Goal: Information Seeking & Learning: Learn about a topic

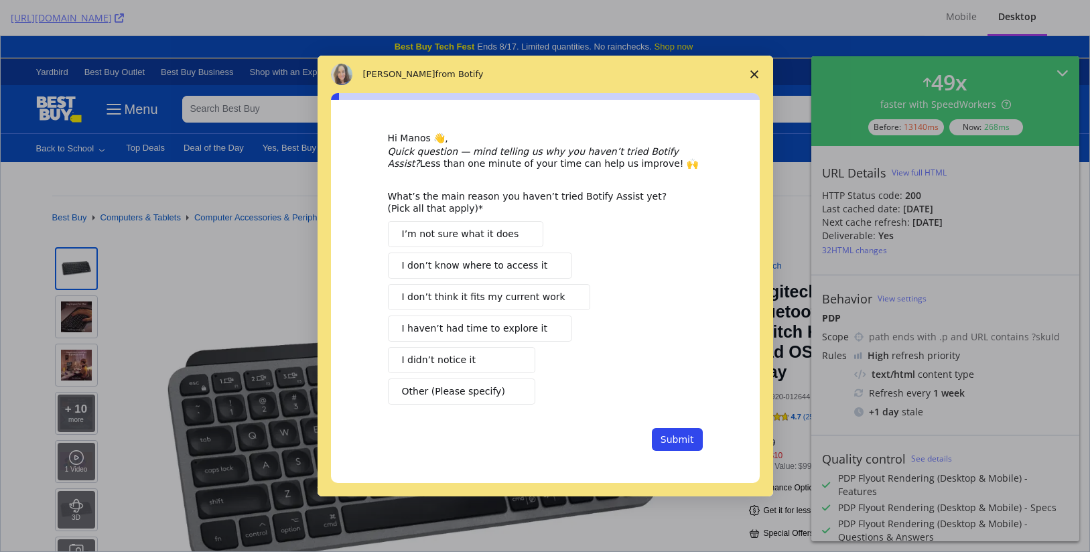
click at [762, 78] on span "Close survey" at bounding box center [754, 75] width 38 height 38
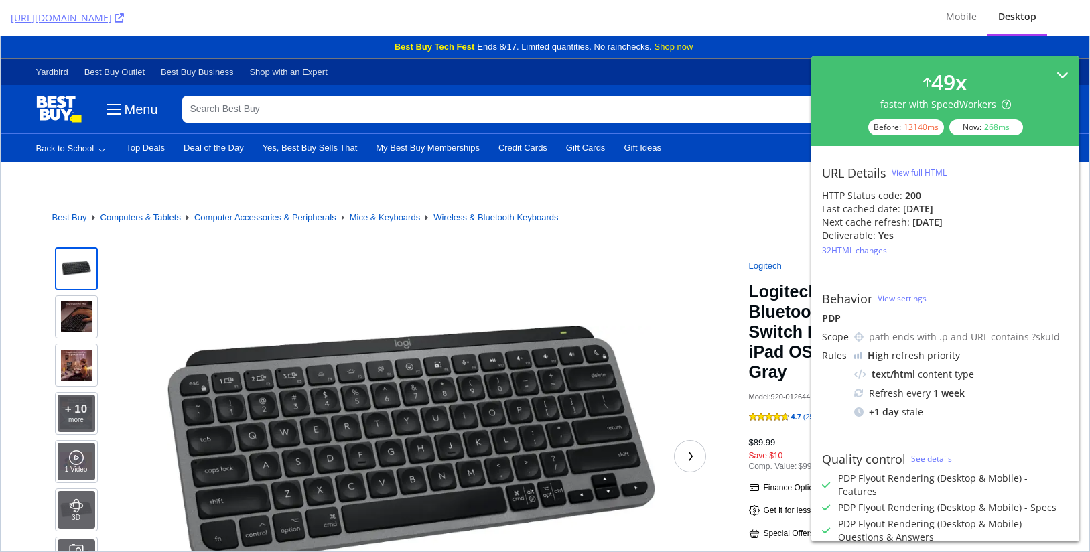
click at [1056, 74] on icon at bounding box center [1062, 75] width 12 height 12
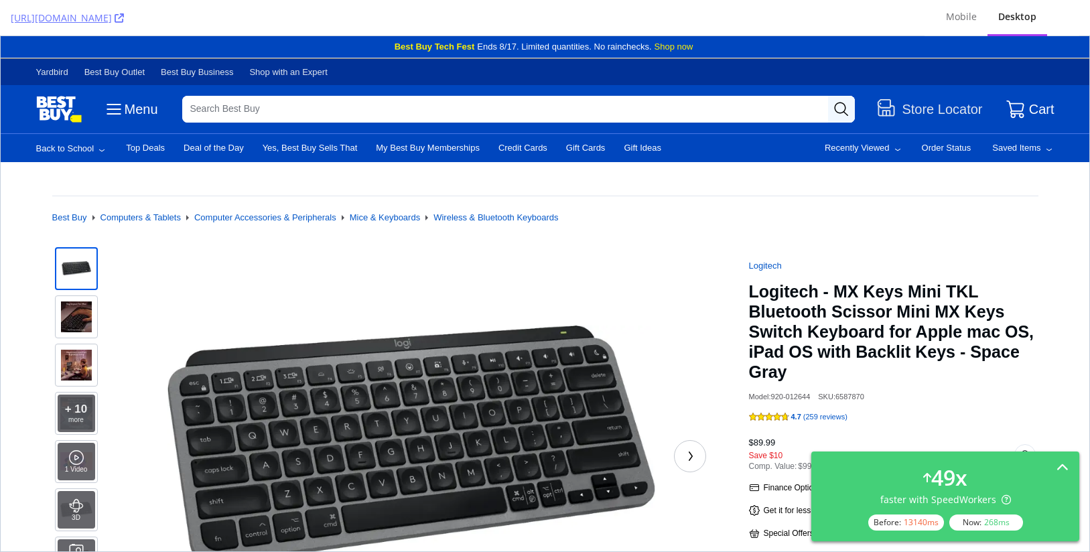
click at [849, 229] on div "Best Buy Computers & Tablets Computer Accessories & Peripherals Mice & Keyboard…" at bounding box center [545, 220] width 986 height 48
click at [914, 217] on ol "Best Buy Computers & Tablets Computer Accessories & Peripherals Mice & Keyboard…" at bounding box center [545, 217] width 986 height 11
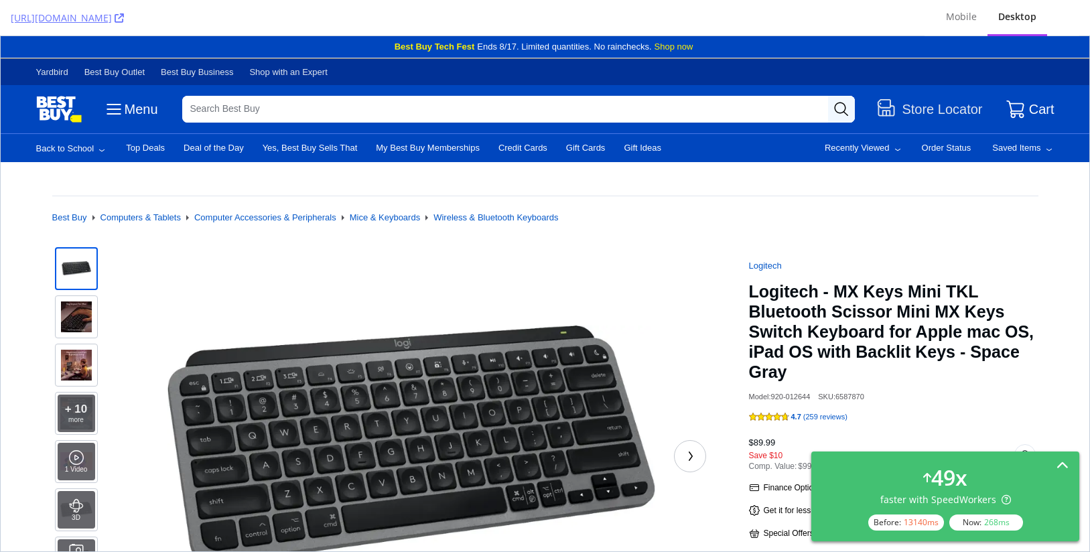
click at [1065, 464] on icon at bounding box center [1062, 466] width 12 height 12
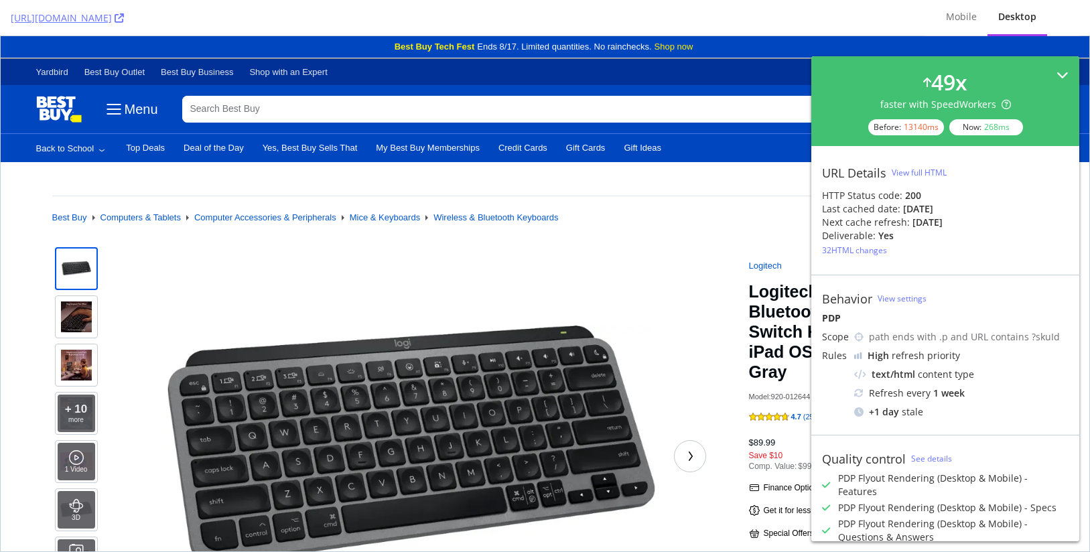
click at [1056, 71] on icon at bounding box center [1062, 75] width 12 height 12
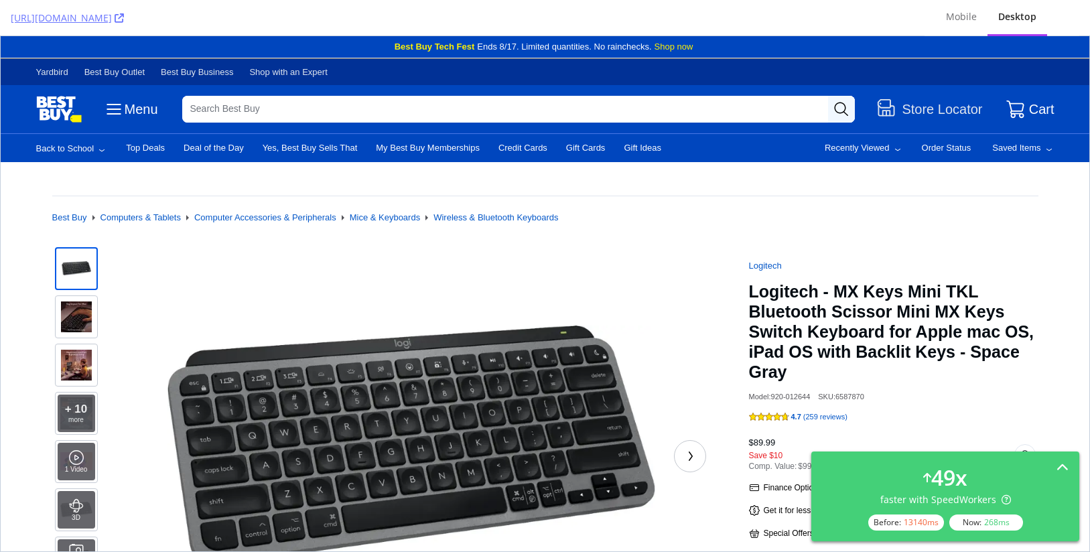
click at [1024, 222] on ol "Best Buy Computers & Tablets Computer Accessories & Peripherals Mice & Keyboard…" at bounding box center [545, 217] width 986 height 11
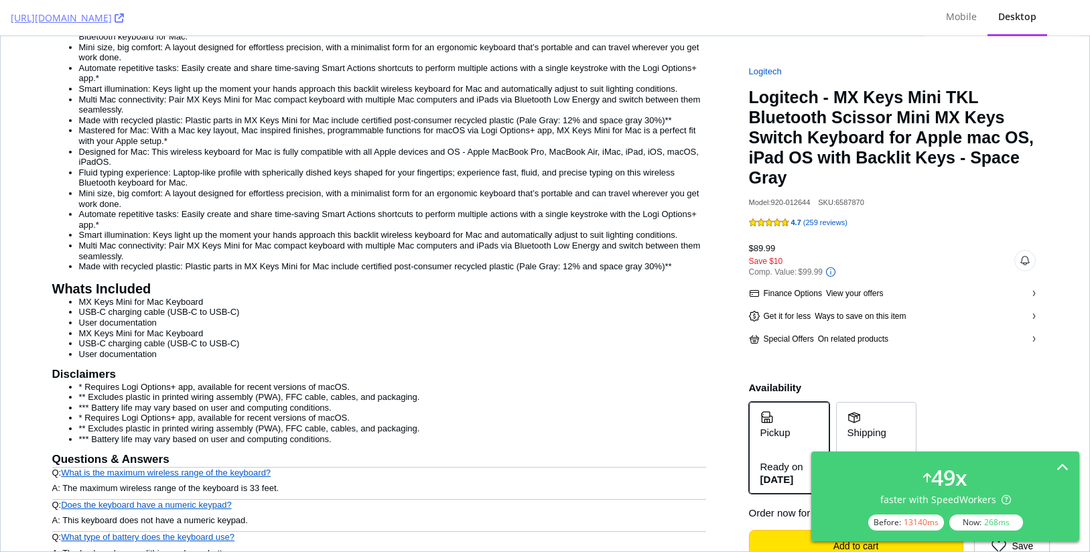
scroll to position [1674, 0]
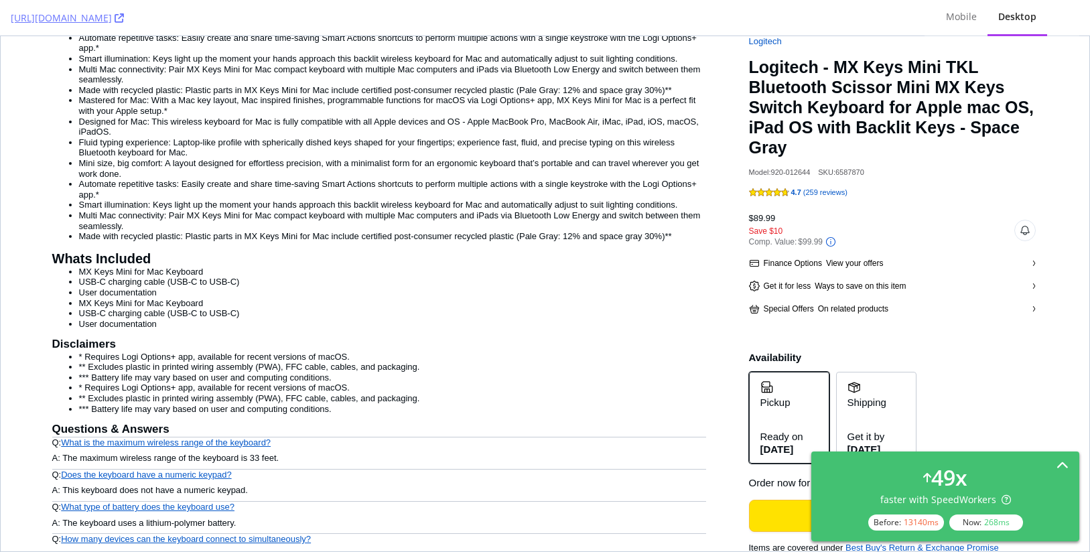
click at [1062, 463] on icon at bounding box center [1062, 466] width 12 height 12
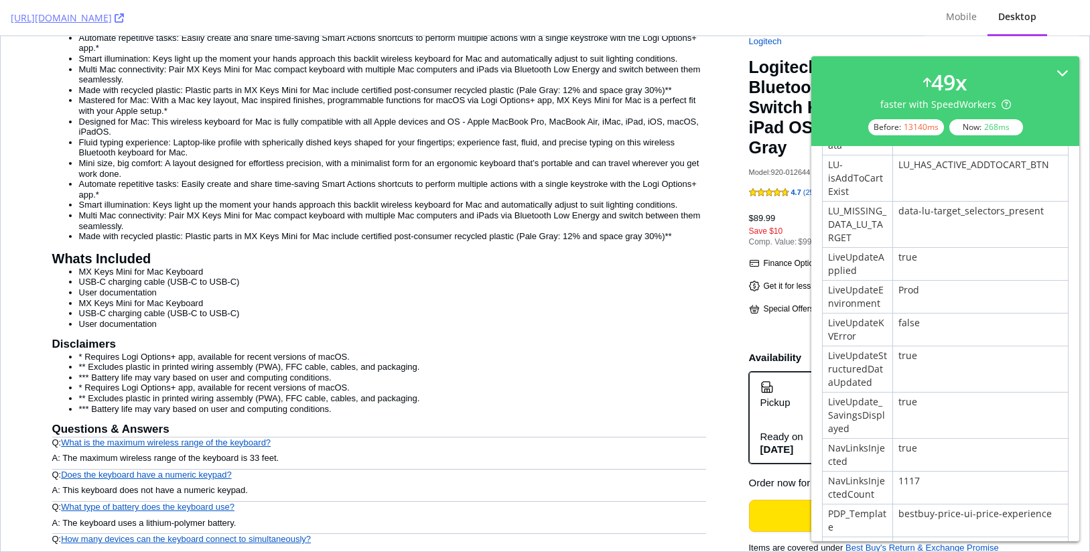
scroll to position [855, 0]
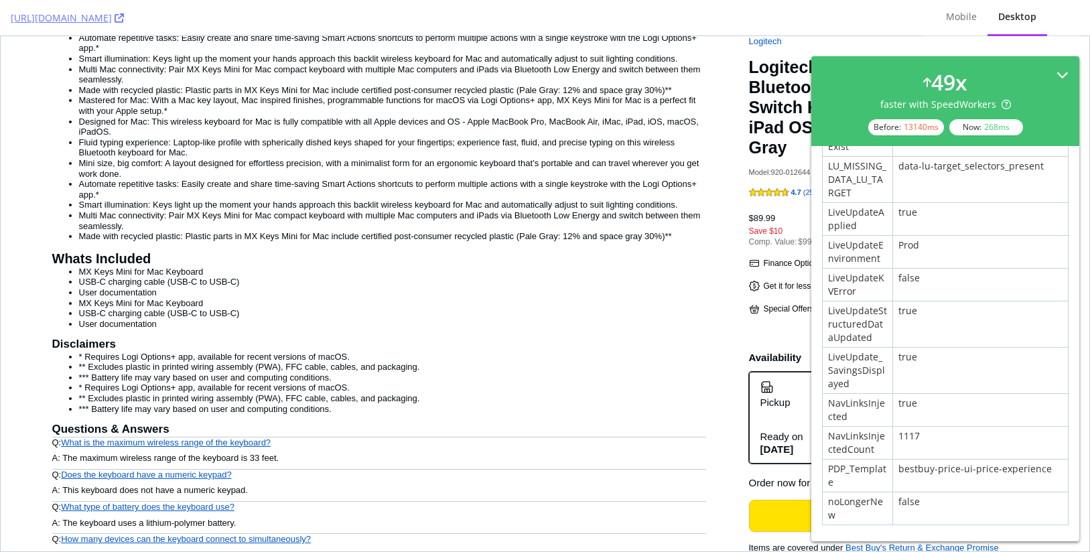
click at [1057, 71] on icon at bounding box center [1062, 75] width 12 height 12
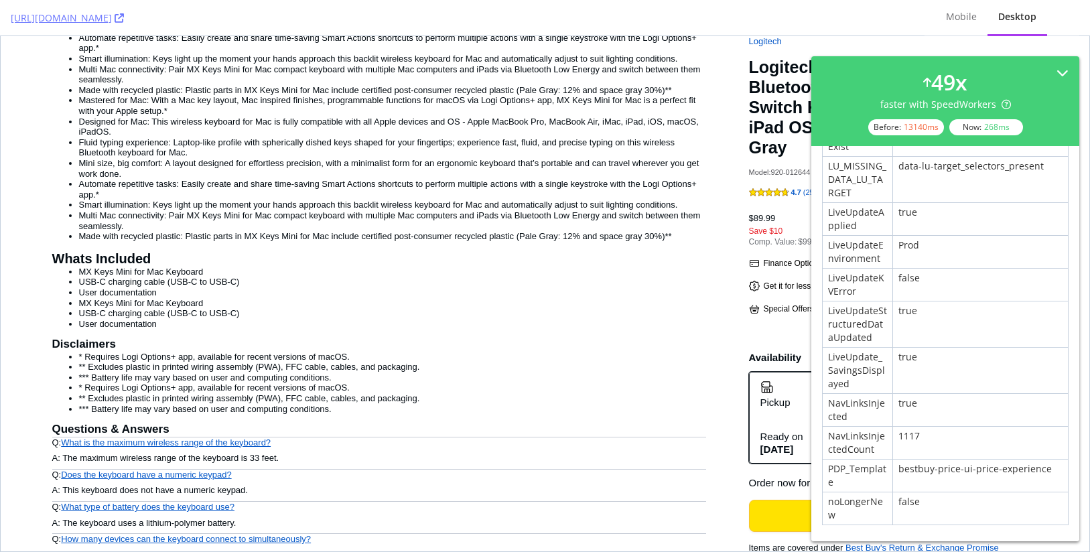
scroll to position [0, 0]
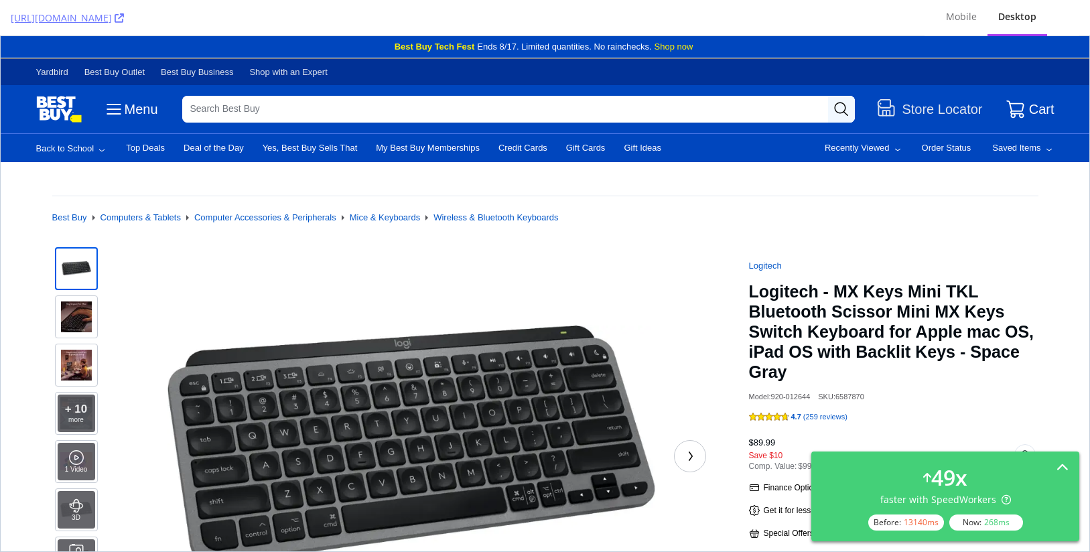
click at [801, 198] on div "Best Buy Computers & Tablets Computer Accessories & Peripherals Mice & Keyboard…" at bounding box center [545, 220] width 986 height 48
click at [651, 186] on div "Best Buy Promotion" at bounding box center [545, 178] width 650 height 33
drag, startPoint x: 31, startPoint y: 494, endPoint x: 62, endPoint y: 494, distance: 30.8
